Goal: Navigation & Orientation: Find specific page/section

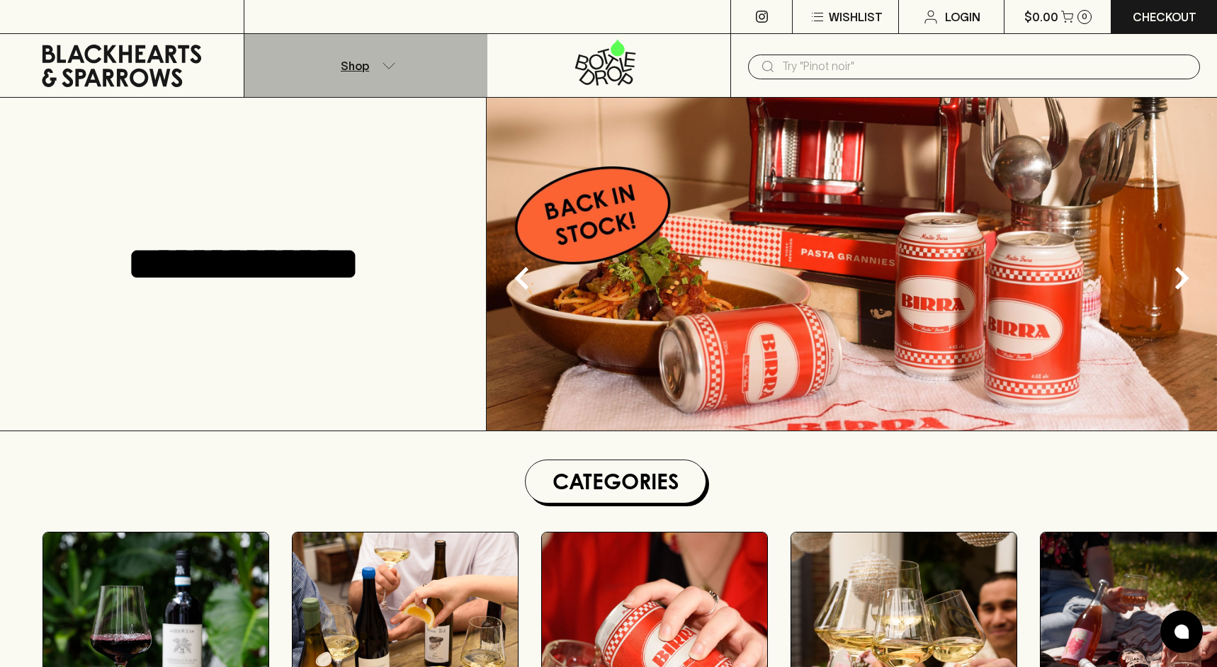
click at [388, 62] on icon "button" at bounding box center [389, 65] width 14 height 7
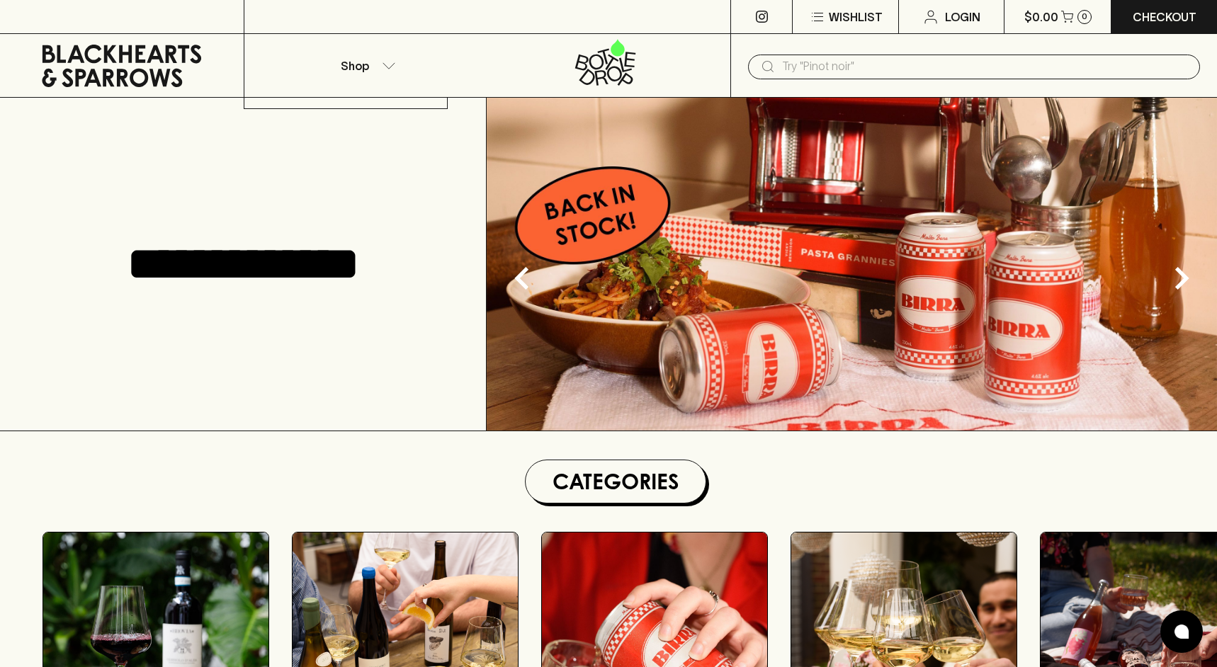
click at [373, 65] on div at bounding box center [608, 333] width 1217 height 667
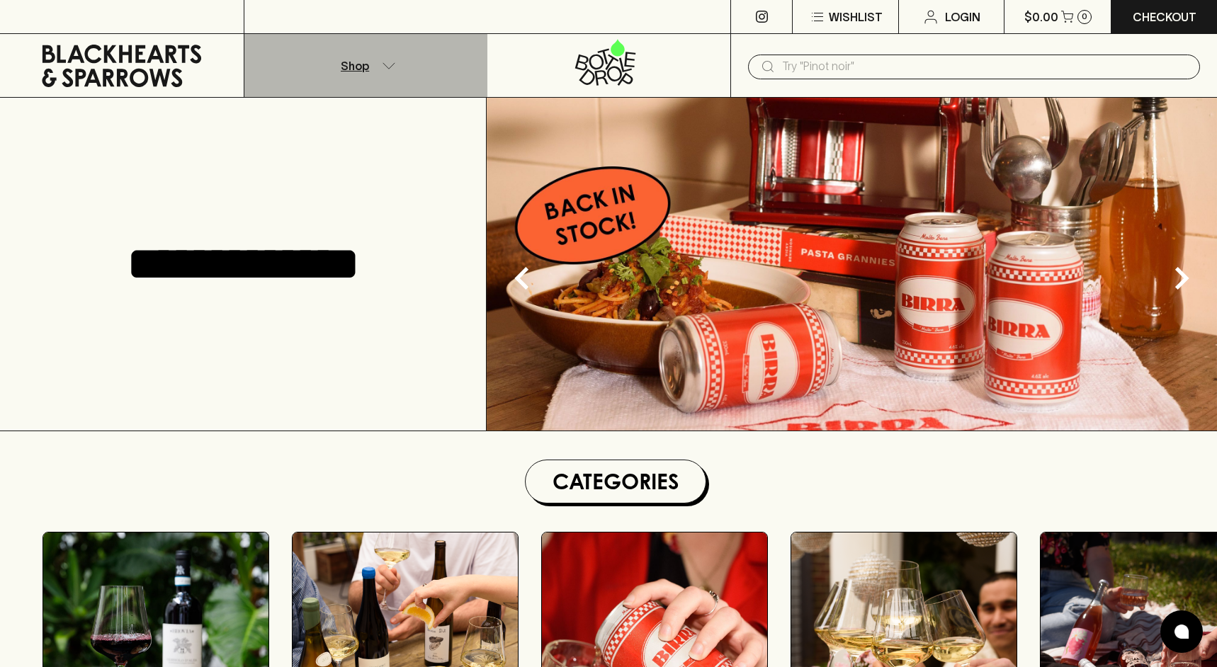
click at [394, 65] on icon "button" at bounding box center [389, 65] width 14 height 7
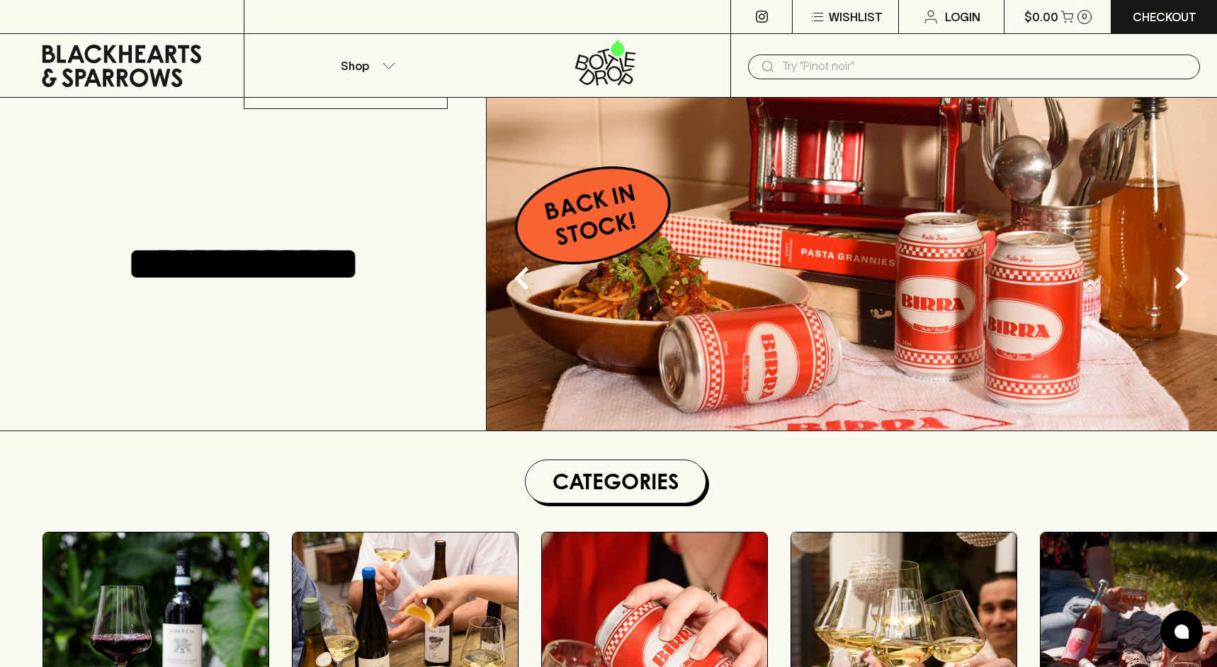
click at [339, 261] on div at bounding box center [608, 333] width 1217 height 667
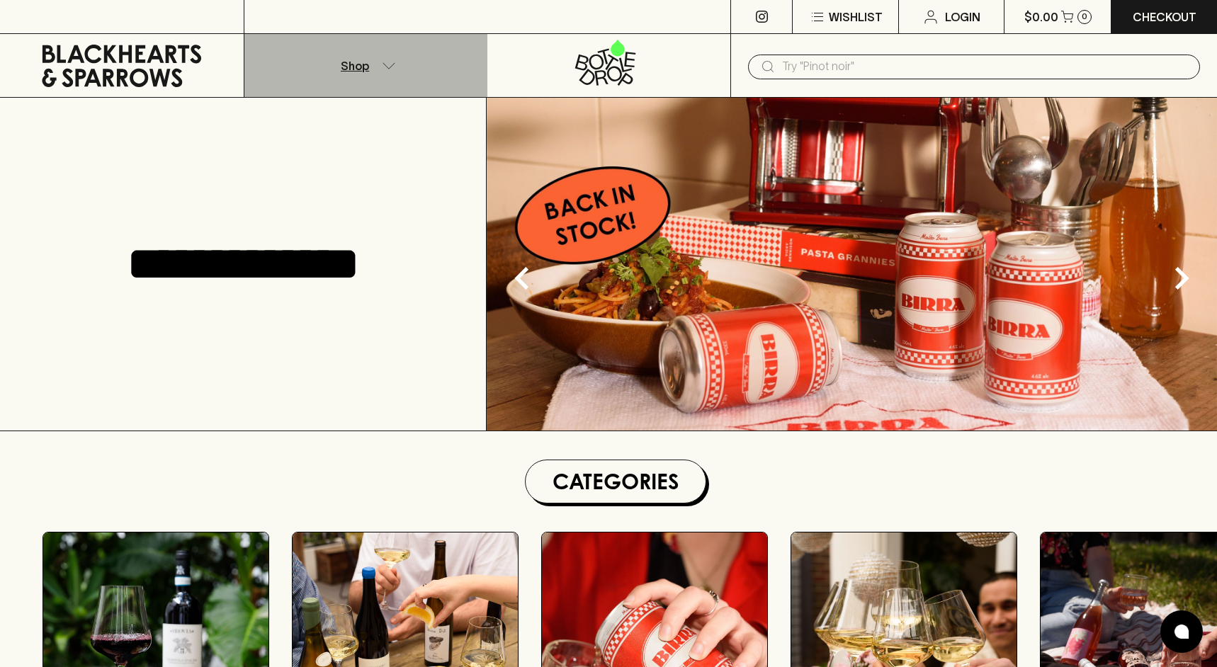
click at [390, 62] on icon "button" at bounding box center [389, 65] width 14 height 7
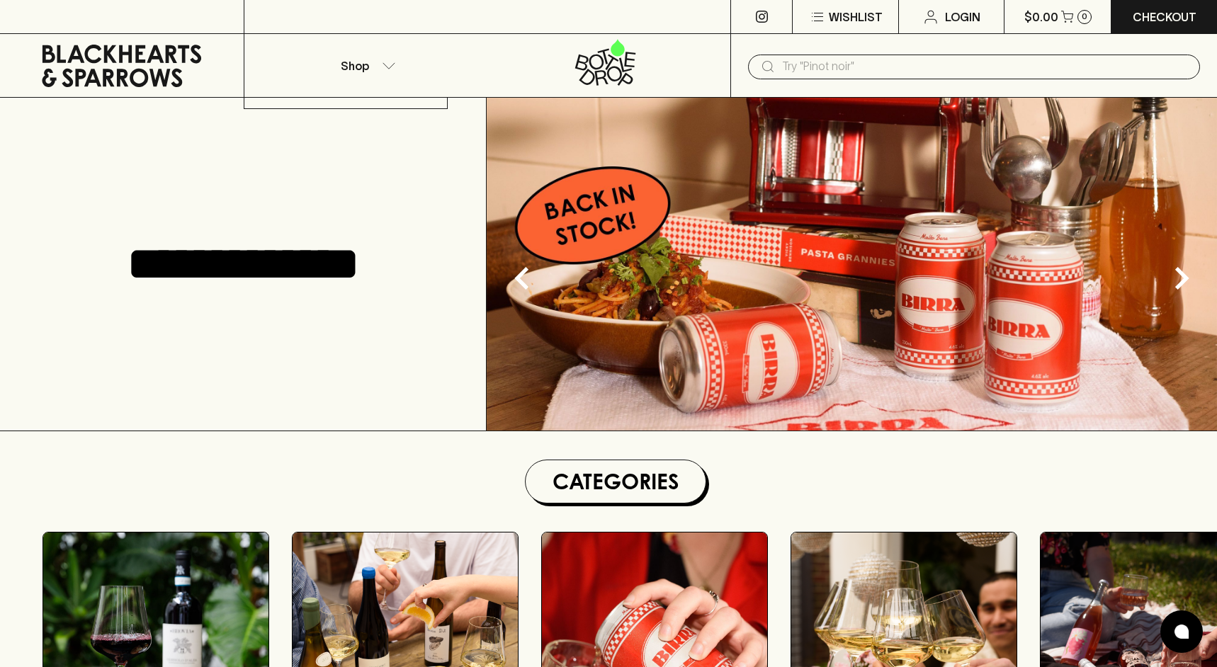
click at [346, 103] on div at bounding box center [346, 103] width 204 height 11
click at [317, 255] on div at bounding box center [608, 333] width 1217 height 667
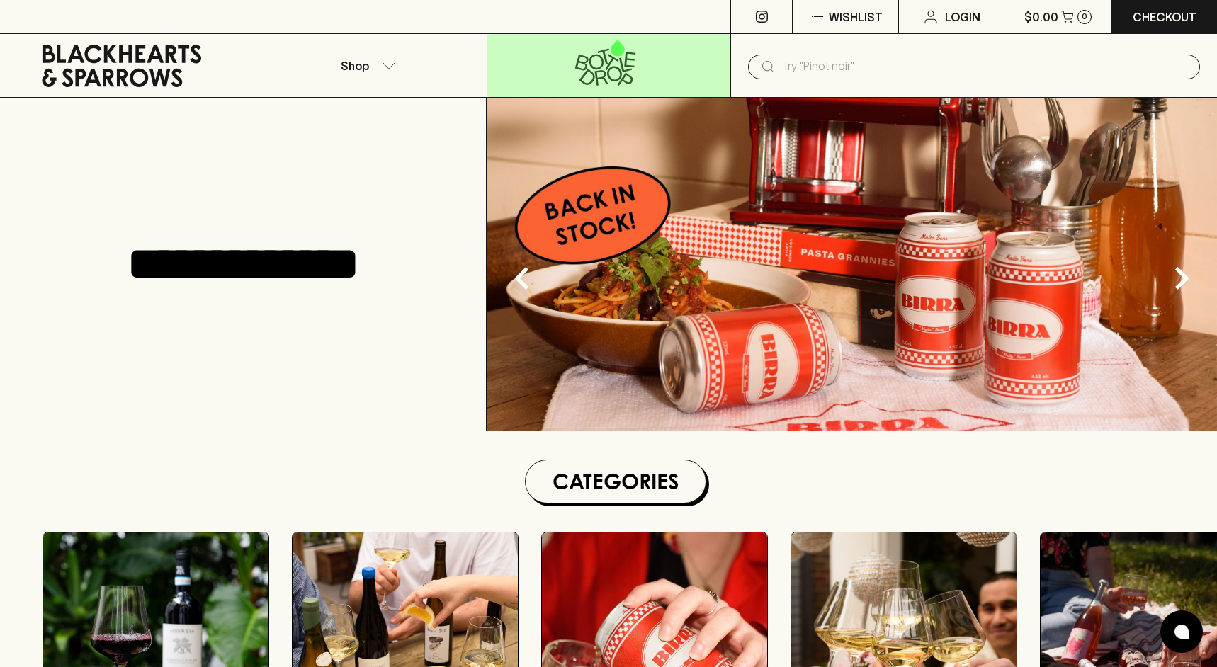
click at [600, 67] on icon at bounding box center [596, 62] width 15 height 16
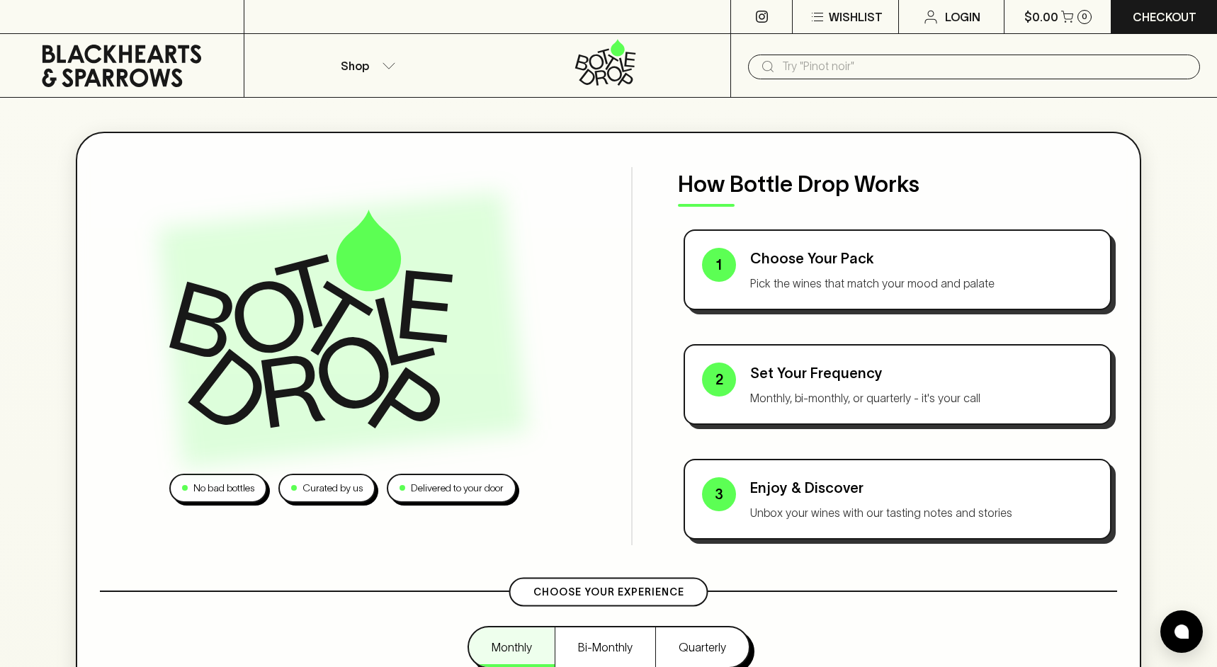
click at [129, 52] on icon at bounding box center [121, 66] width 159 height 42
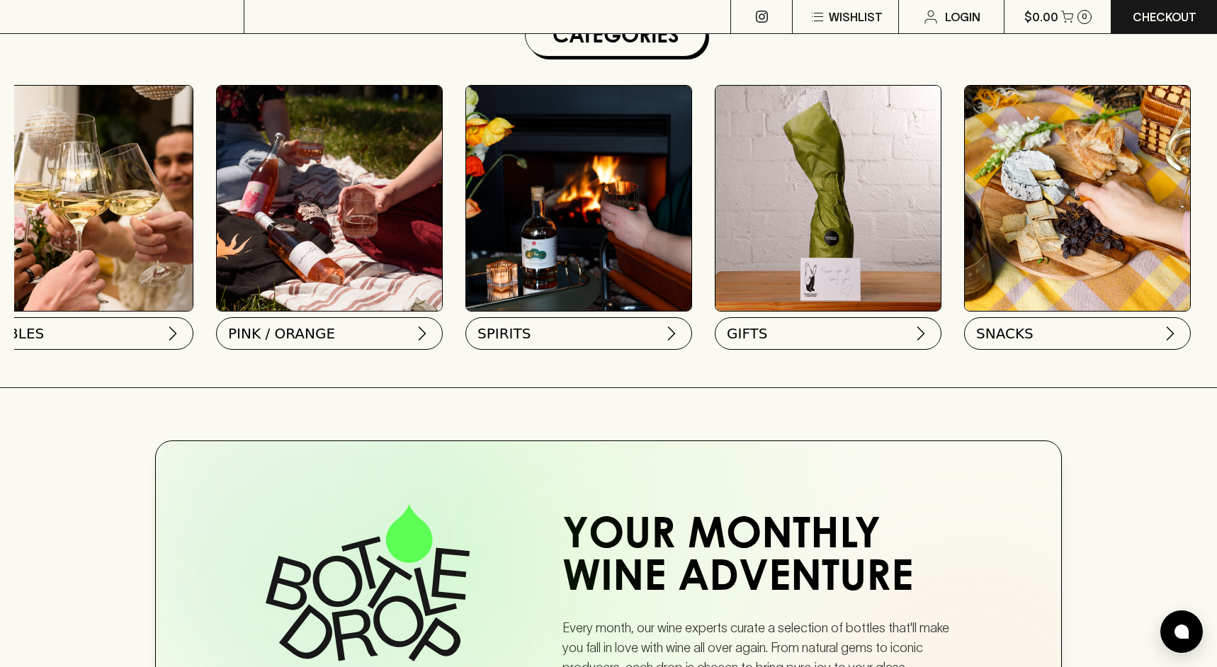
scroll to position [0, 826]
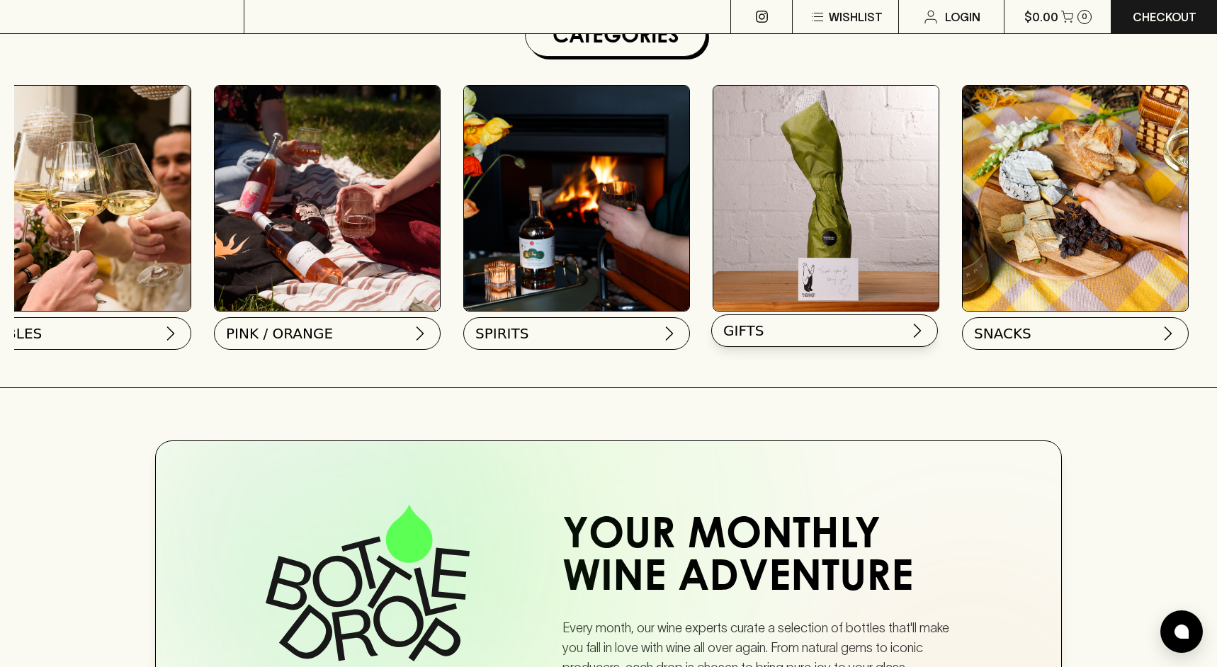
click at [806, 330] on button "GIFTS" at bounding box center [824, 330] width 227 height 33
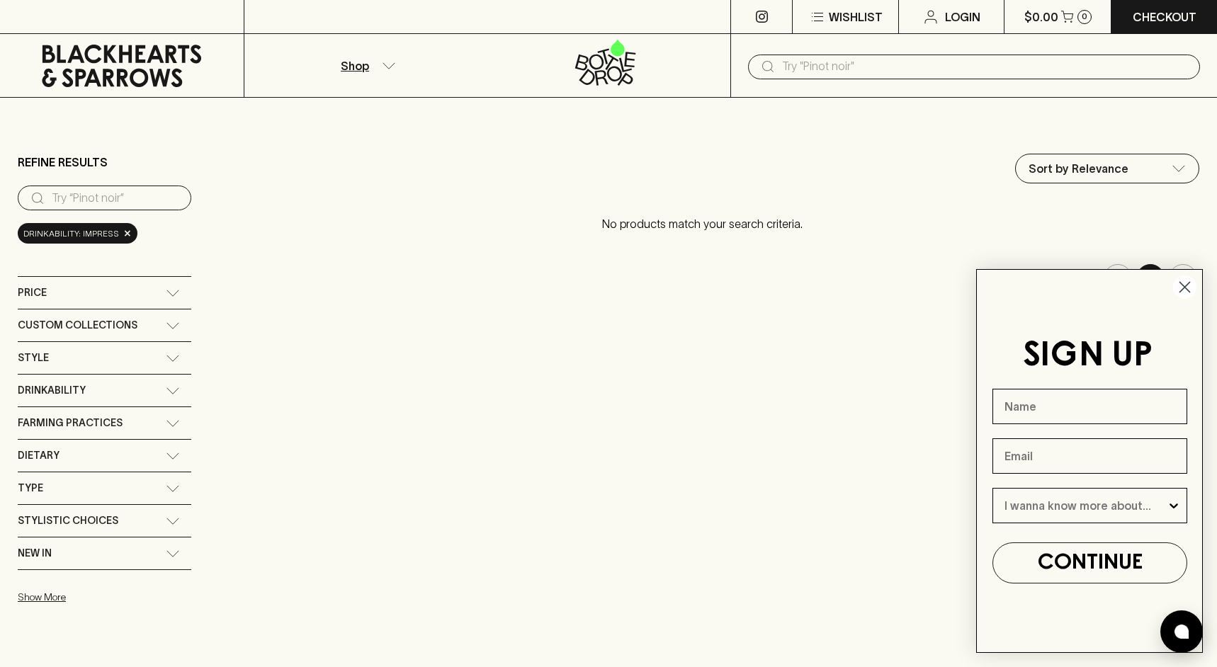
click at [1194, 285] on circle "Close dialog" at bounding box center [1184, 287] width 23 height 23
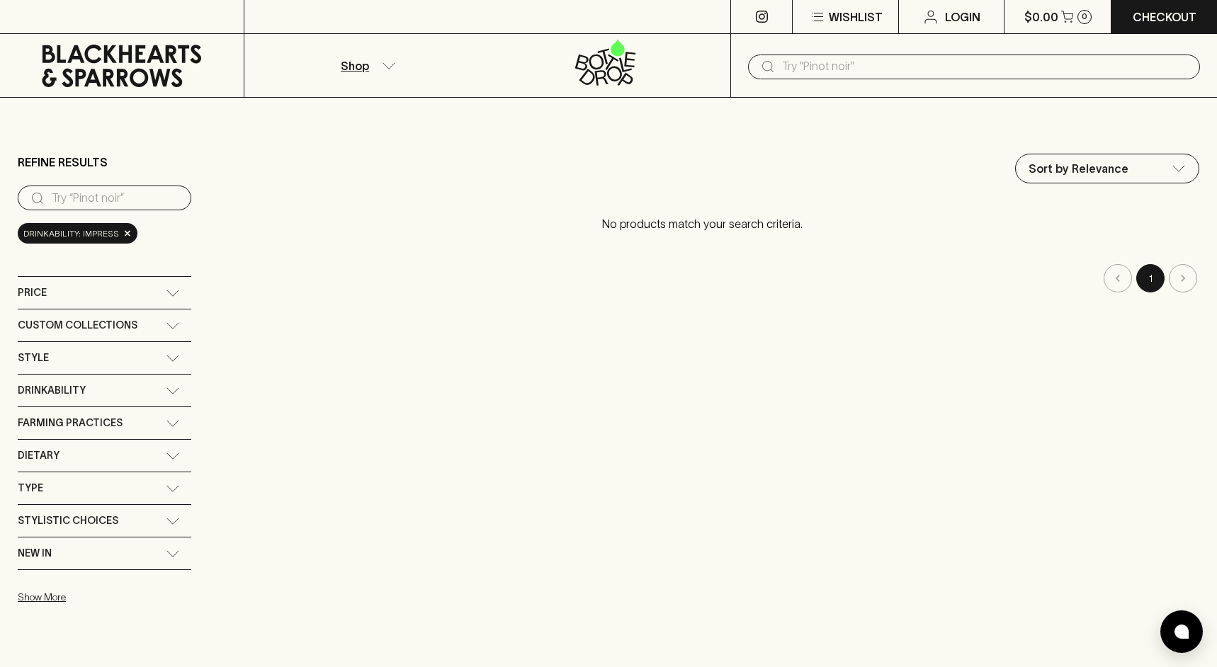
click at [1183, 274] on li "pagination navigation" at bounding box center [1182, 278] width 33 height 28
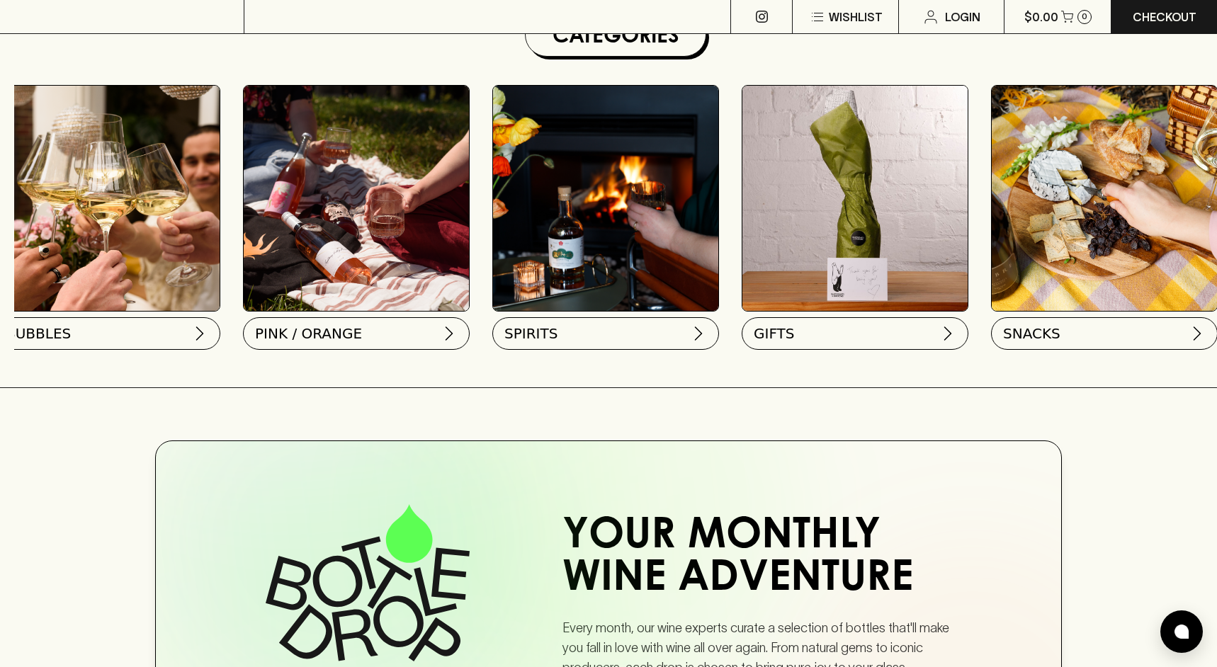
scroll to position [0, 826]
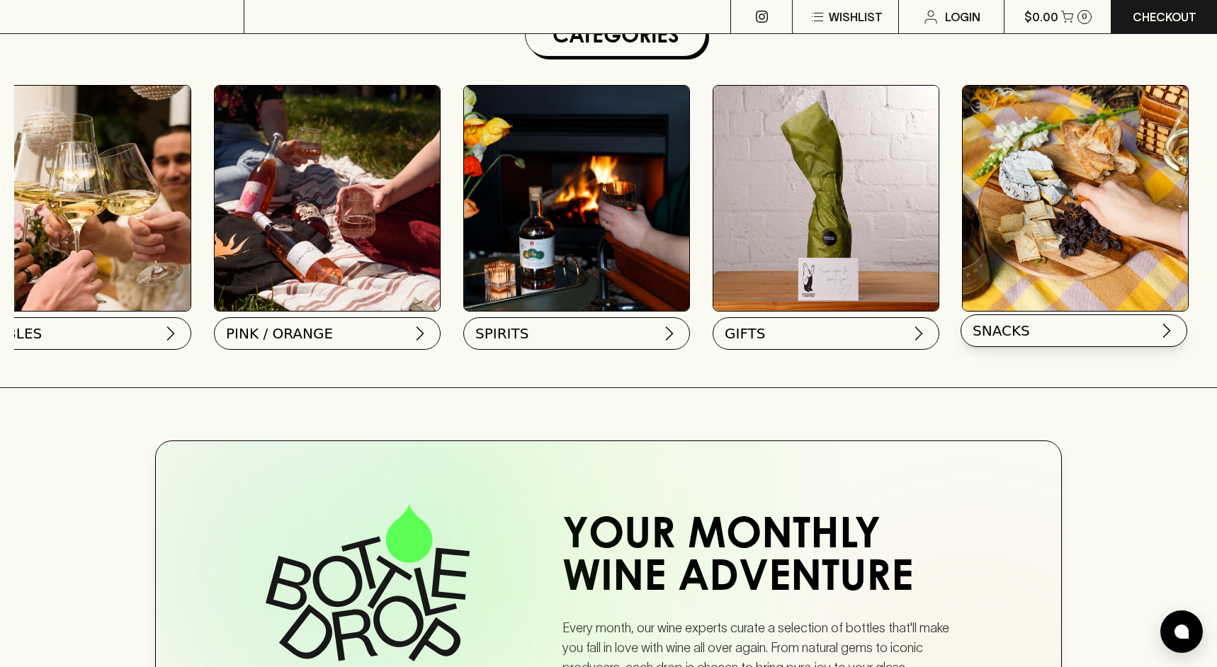
click at [992, 331] on span "SNACKS" at bounding box center [1000, 331] width 57 height 20
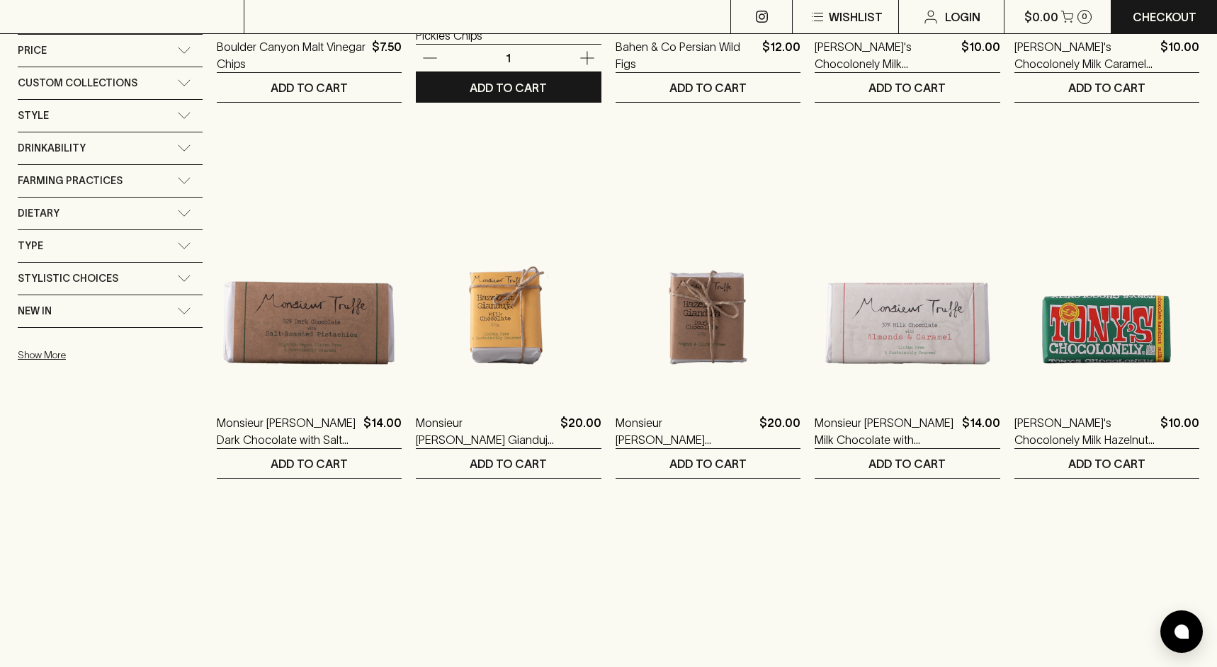
scroll to position [992, 0]
